Goal: Information Seeking & Learning: Learn about a topic

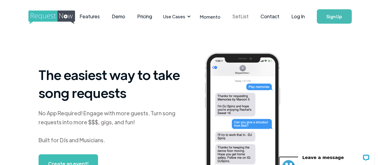
click at [250, 21] on link "SetList" at bounding box center [241, 16] width 28 height 19
click at [106, 17] on link "Features" at bounding box center [90, 16] width 32 height 19
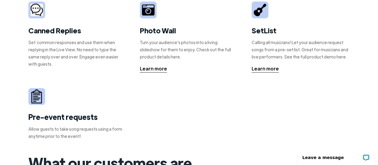
scroll to position [209, 0]
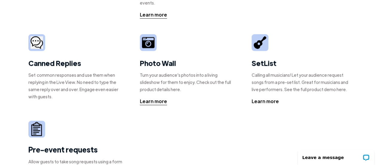
click at [262, 97] on div "Learn more" at bounding box center [265, 100] width 27 height 7
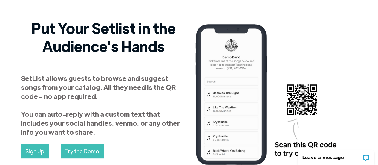
scroll to position [60, 0]
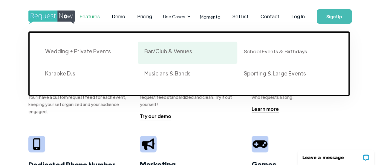
click at [188, 50] on div "Bar/Club & Venues" at bounding box center [168, 51] width 48 height 7
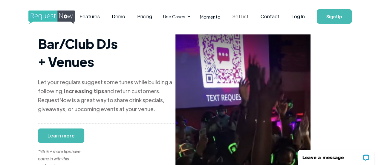
click at [249, 20] on link "SetList" at bounding box center [241, 16] width 28 height 19
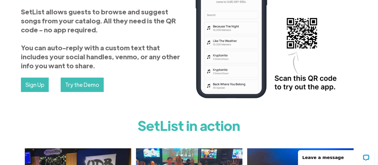
scroll to position [149, 0]
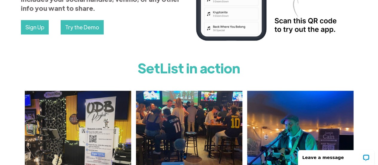
click at [100, 30] on link "Try the Demo" at bounding box center [82, 27] width 43 height 14
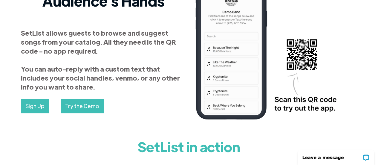
scroll to position [0, 0]
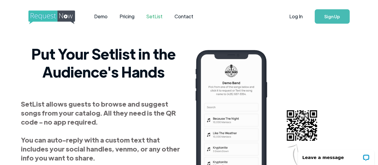
click at [67, 16] on img "home" at bounding box center [57, 17] width 58 height 14
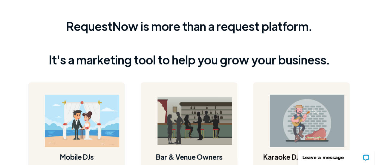
scroll to position [312, 0]
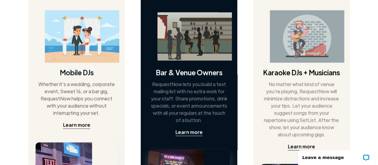
click at [231, 86] on div "Bar & Venue Owners RequestNow lets you build a text mailing list with no extra …" at bounding box center [189, 85] width 97 height 175
drag, startPoint x: 202, startPoint y: 120, endPoint x: 201, endPoint y: 123, distance: 3.8
click at [201, 123] on div "Bar & Venue Owners RequestNow lets you build a text mailing list with no extra …" at bounding box center [189, 85] width 97 height 175
click at [200, 128] on div "Learn more" at bounding box center [188, 131] width 27 height 7
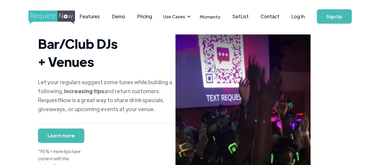
click at [57, 133] on div ""95%+ more tips have come in with this system."" at bounding box center [60, 151] width 45 height 36
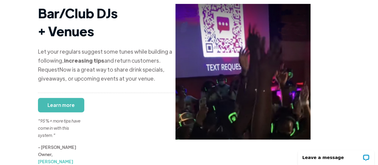
scroll to position [60, 0]
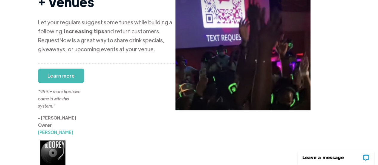
click at [61, 73] on div ""95%+ more tips have come in with this system."" at bounding box center [60, 91] width 45 height 36
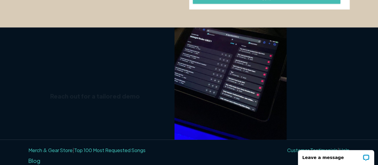
scroll to position [758, 0]
